Goal: Information Seeking & Learning: Learn about a topic

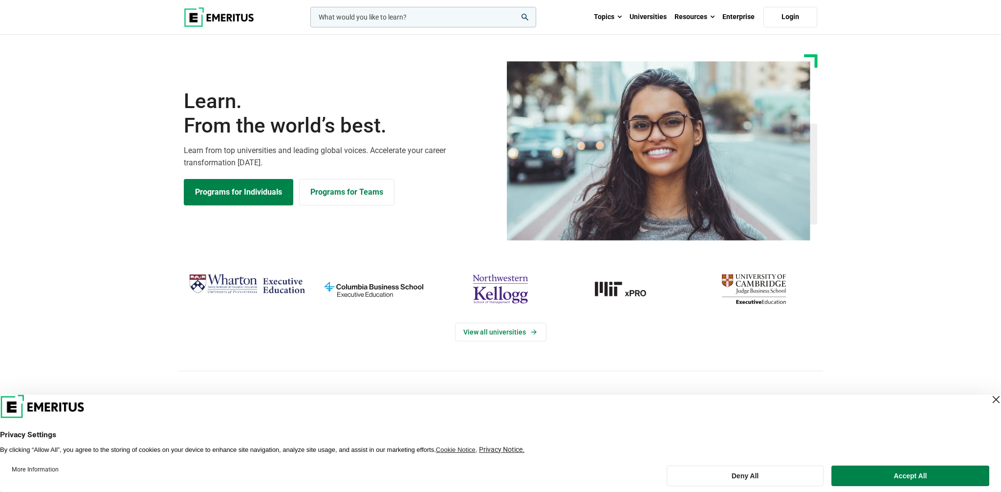
scroll to position [1, 0]
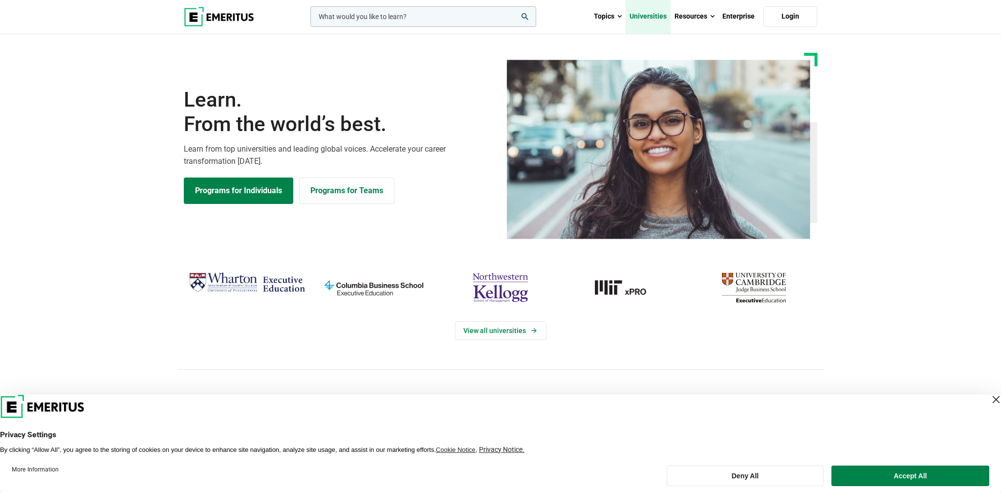
click at [655, 13] on link "Universities" at bounding box center [647, 17] width 45 height 34
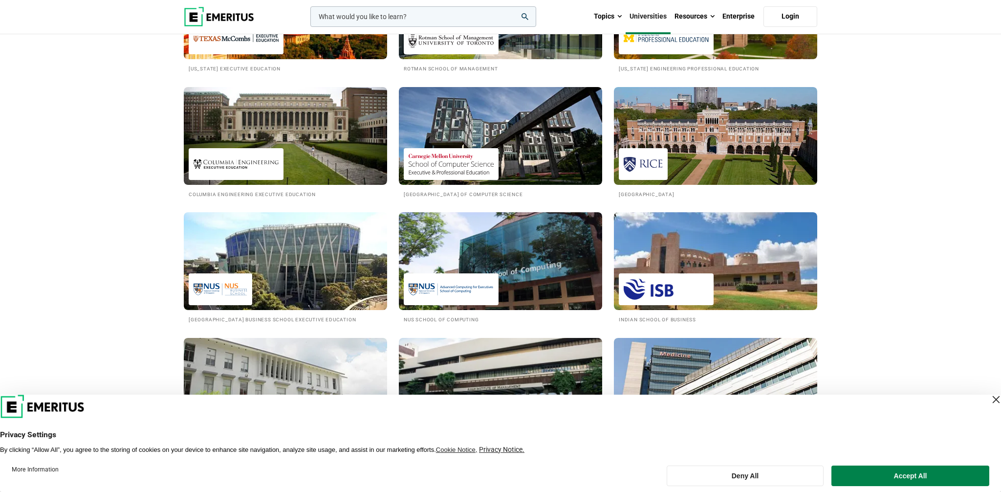
scroll to position [751, 0]
